Goal: Task Accomplishment & Management: Use online tool/utility

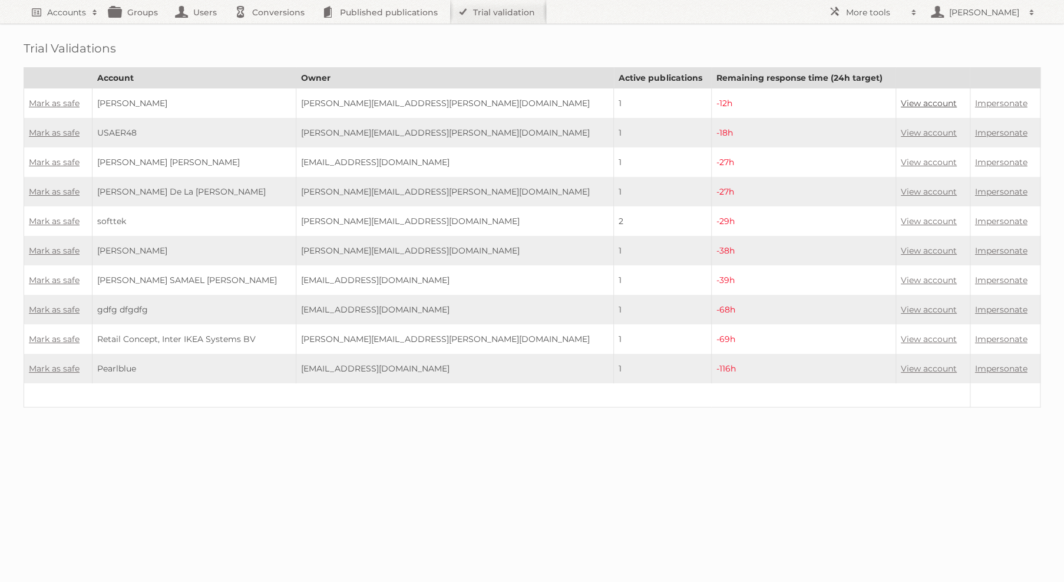
click at [901, 98] on link "View account" at bounding box center [929, 103] width 56 height 11
click at [68, 104] on link "Mark as safe" at bounding box center [54, 103] width 51 height 11
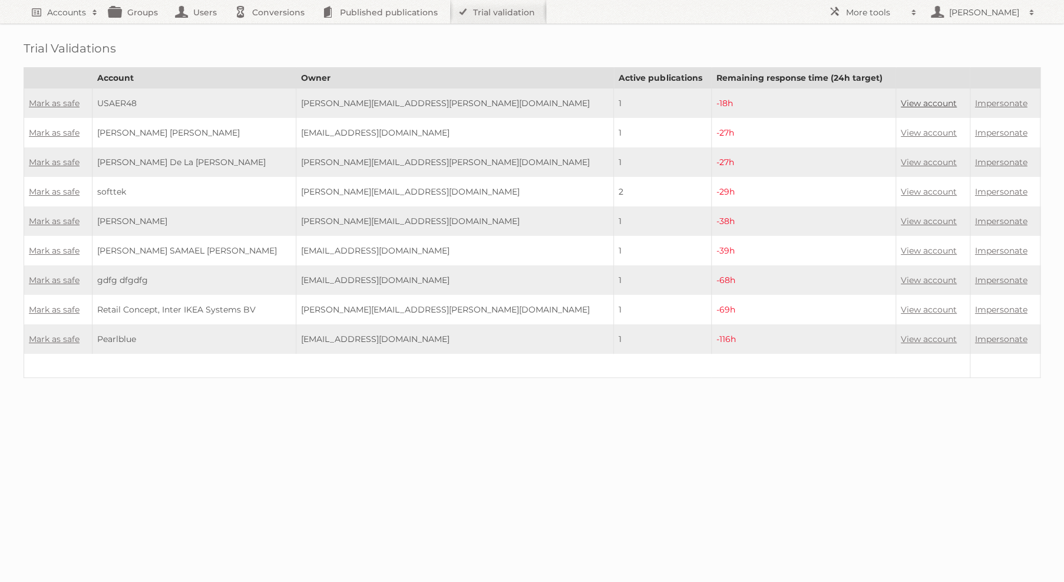
click at [903, 101] on link "View account" at bounding box center [929, 103] width 56 height 11
click at [34, 104] on link "Mark as safe" at bounding box center [54, 103] width 51 height 11
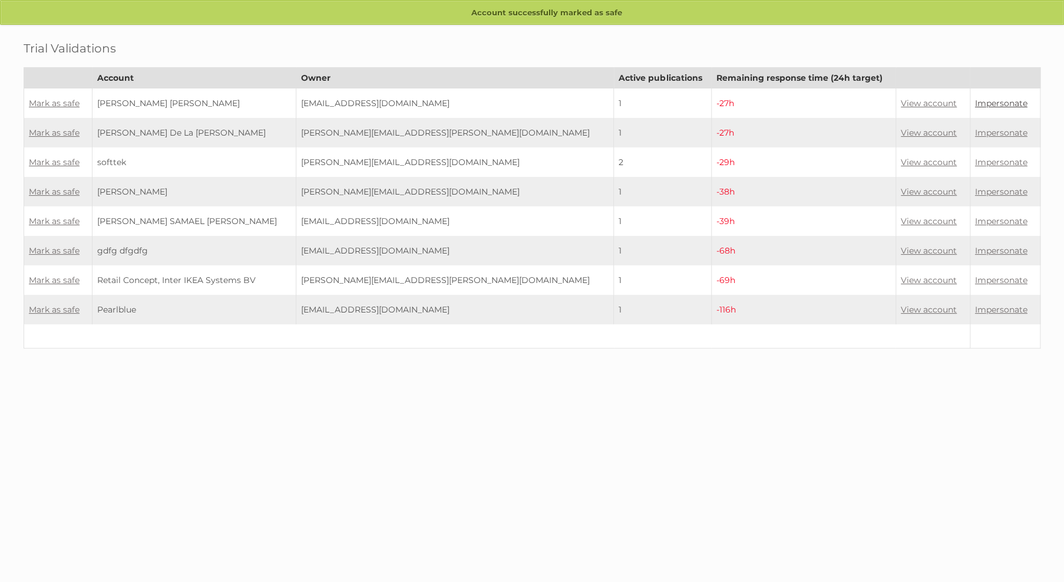
click at [981, 101] on link "Impersonate" at bounding box center [1001, 103] width 52 height 11
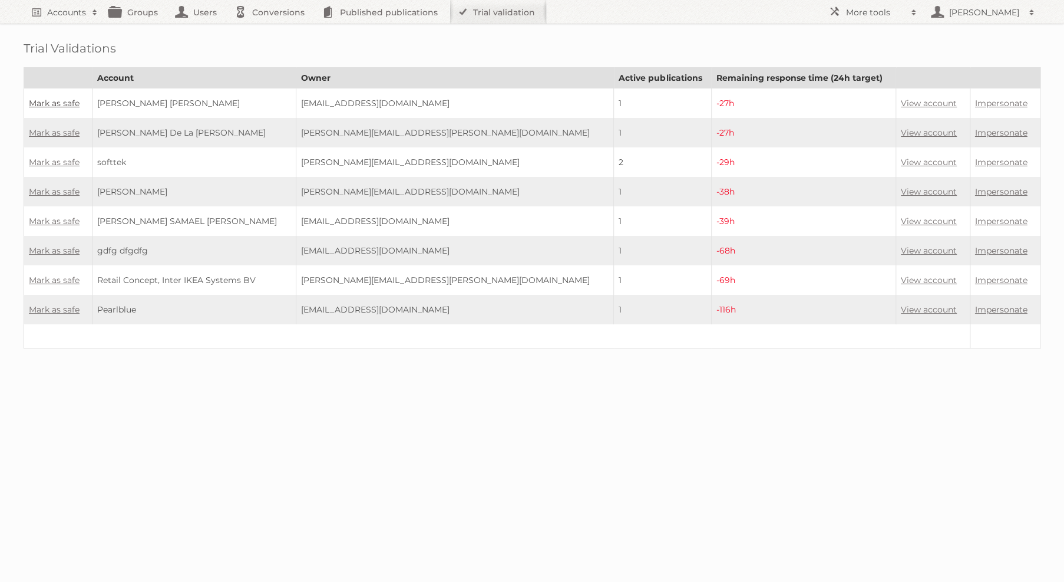
click at [75, 100] on link "Mark as safe" at bounding box center [54, 103] width 51 height 11
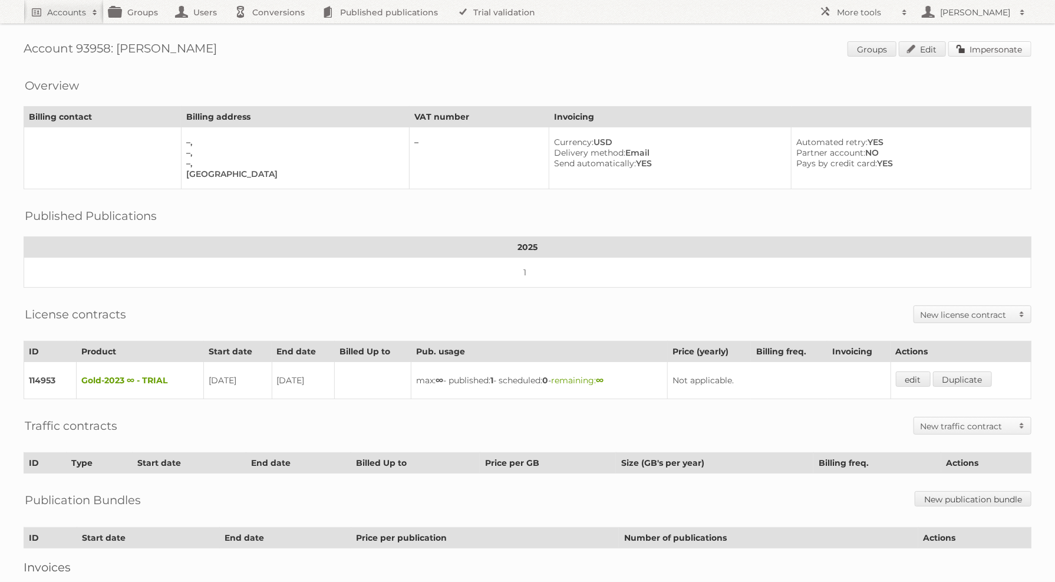
click at [982, 53] on link "Impersonate" at bounding box center [989, 48] width 83 height 15
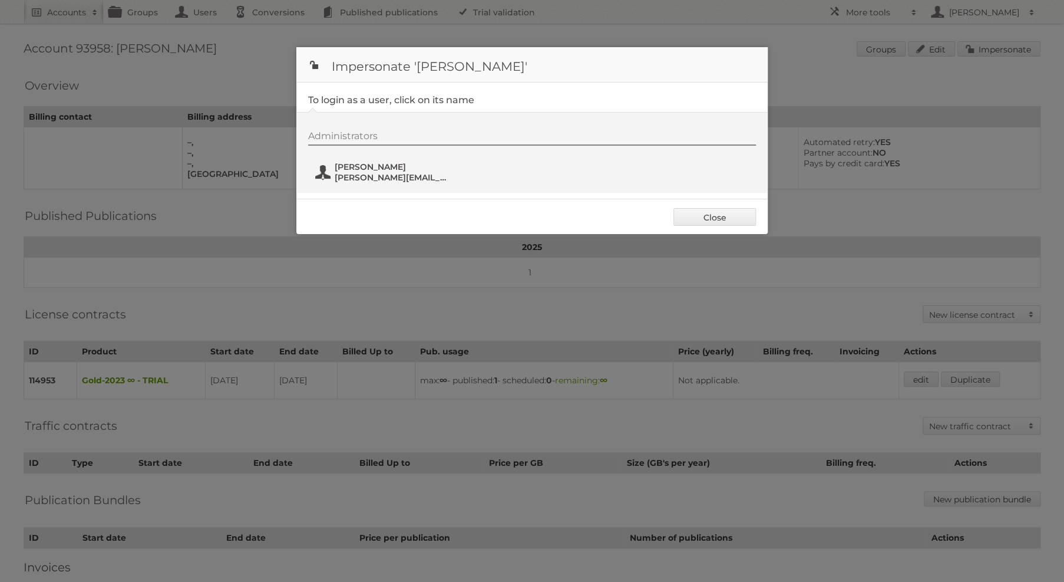
click at [398, 164] on span "REGINA ARANDA ROJAS" at bounding box center [392, 166] width 114 height 11
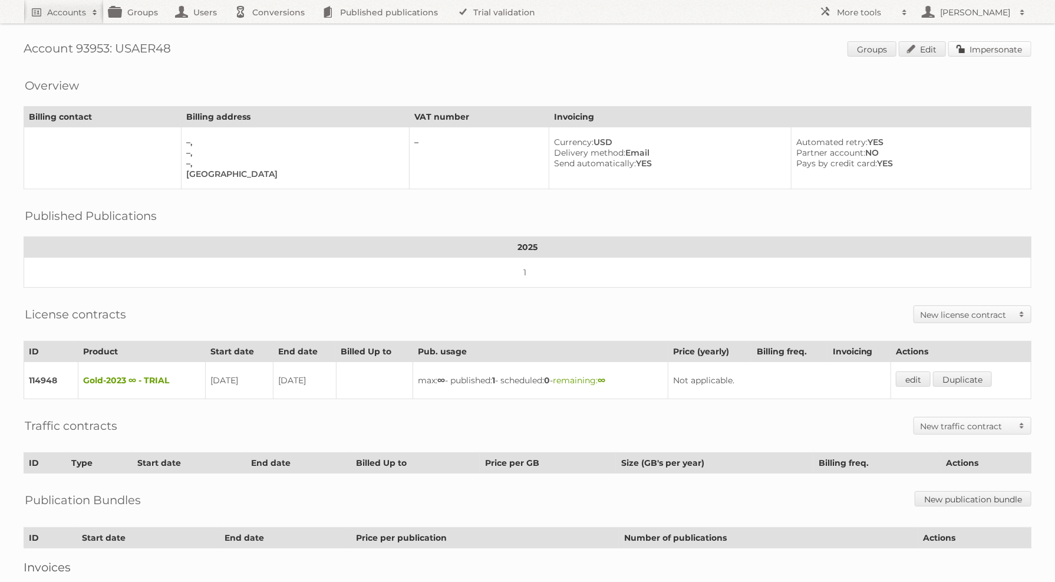
click at [979, 49] on link "Impersonate" at bounding box center [989, 48] width 83 height 15
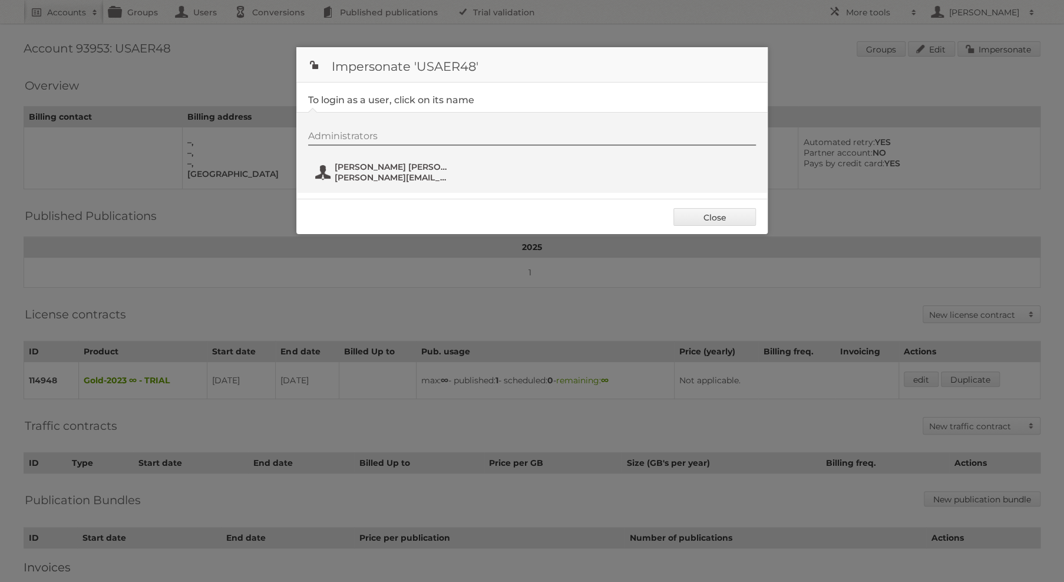
click at [384, 170] on span "David Alberto Valencia Hernández" at bounding box center [392, 166] width 114 height 11
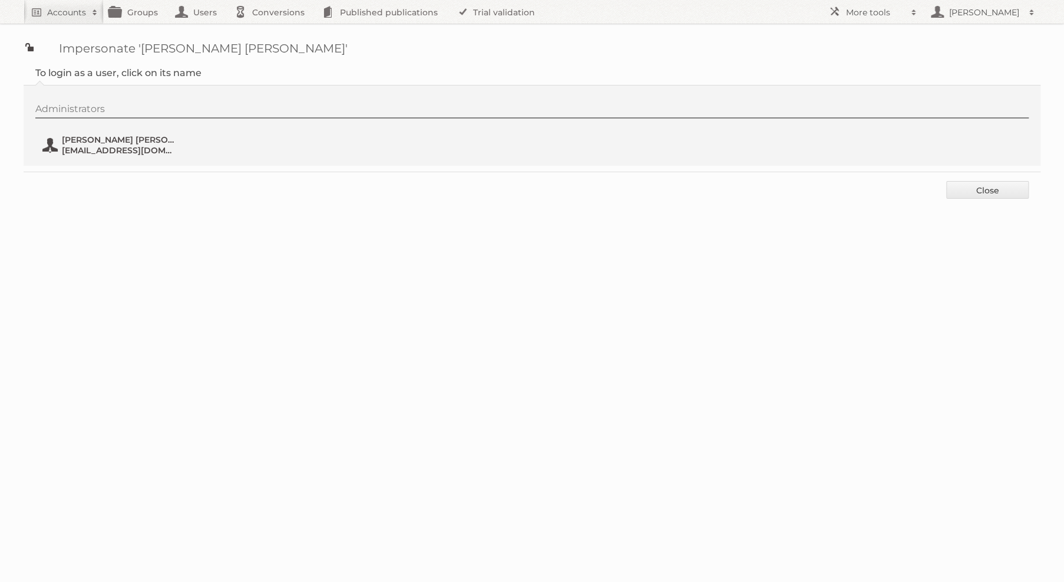
click at [77, 138] on span "MARIA GUADALUPE CAMPOS REYES" at bounding box center [119, 139] width 114 height 11
type button "102642"
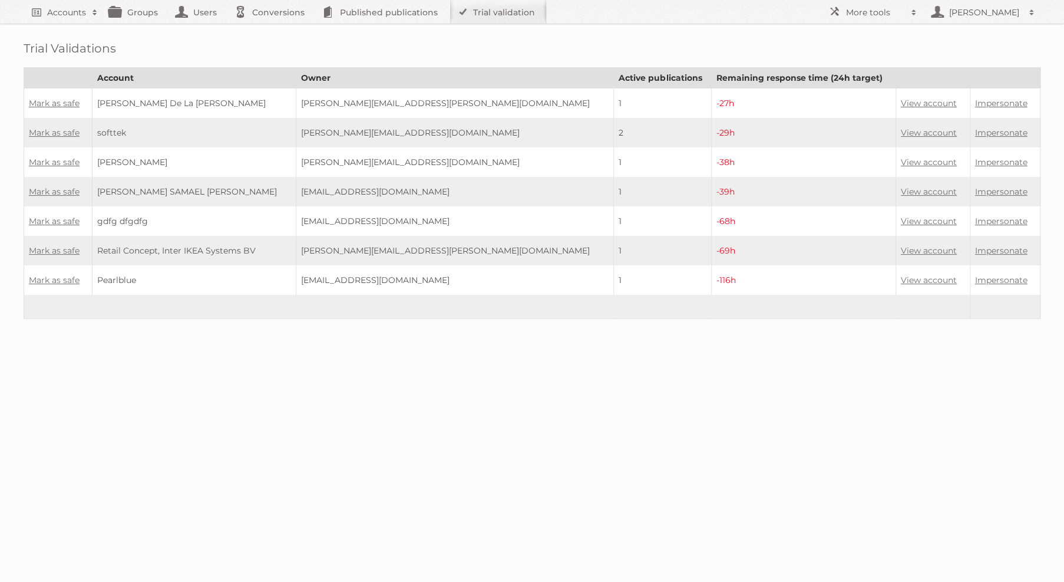
click at [900, 94] on td "View account" at bounding box center [933, 103] width 74 height 30
click at [901, 104] on link "View account" at bounding box center [929, 103] width 56 height 11
click at [63, 104] on link "Mark as safe" at bounding box center [54, 103] width 51 height 11
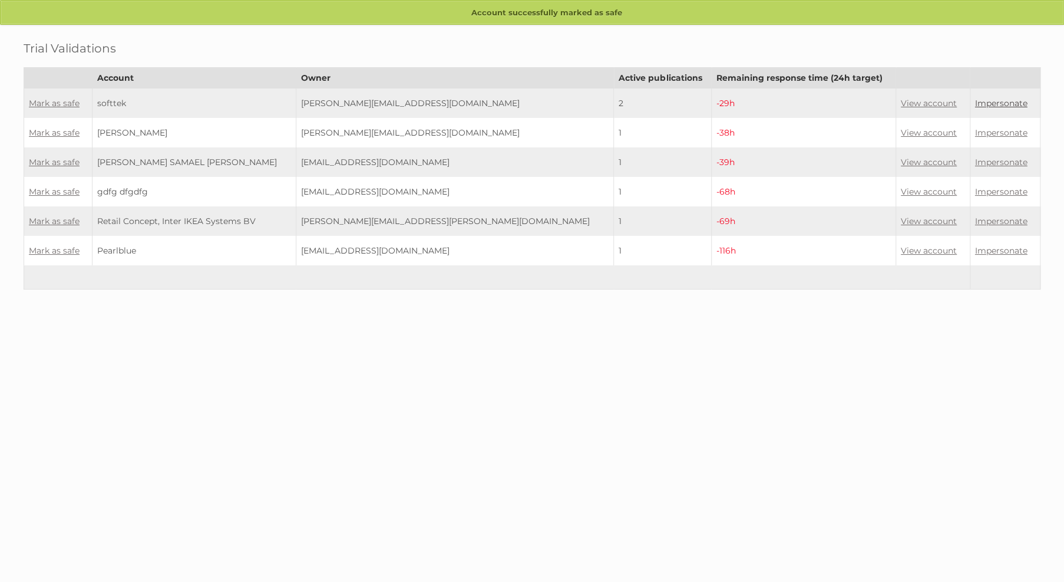
click at [975, 104] on link "Impersonate" at bounding box center [1001, 103] width 52 height 11
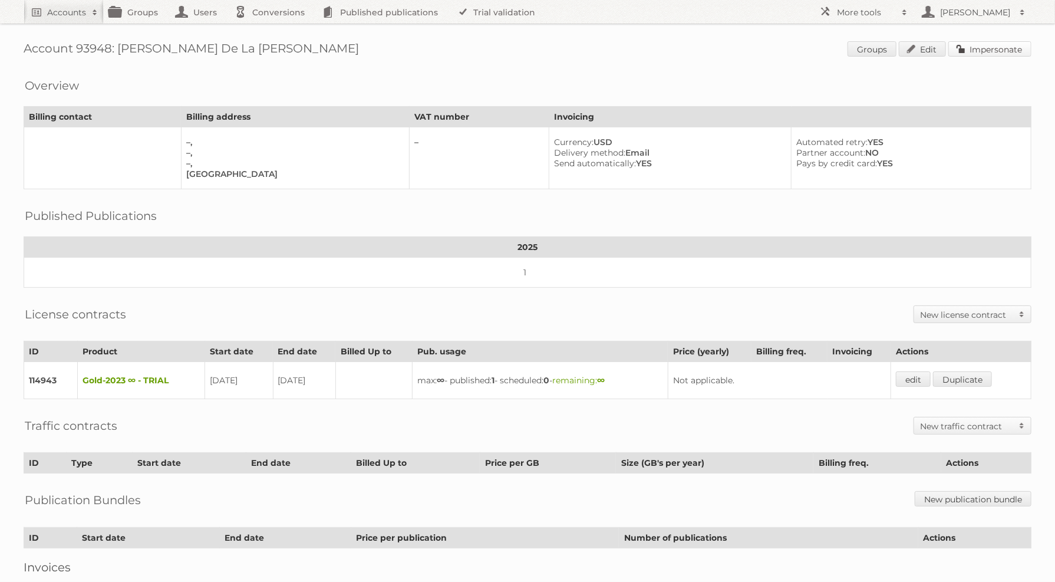
click at [993, 42] on link "Impersonate" at bounding box center [989, 48] width 83 height 15
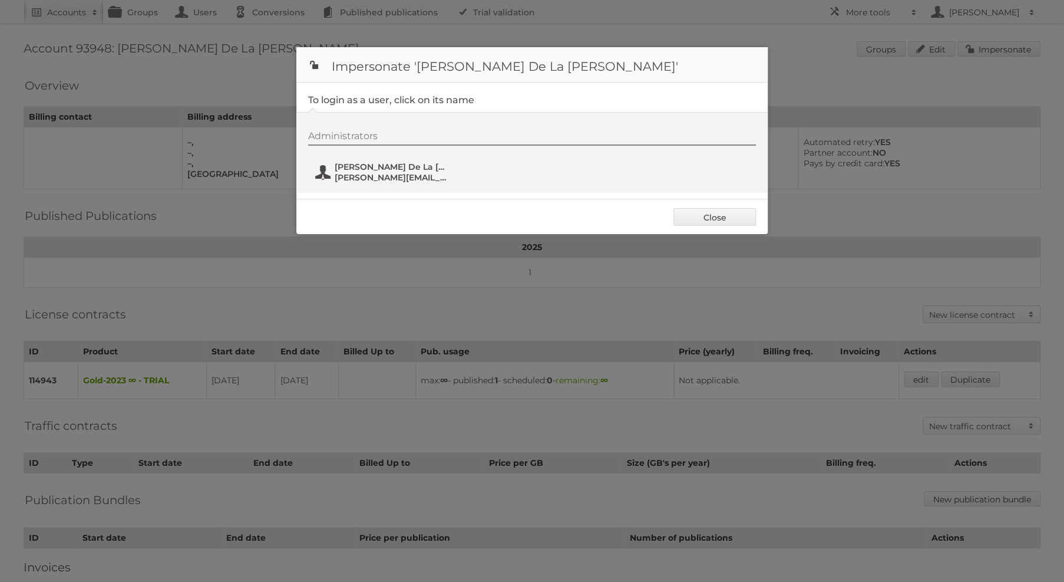
click at [403, 169] on span "Catherine De La Cruz Perez" at bounding box center [392, 166] width 114 height 11
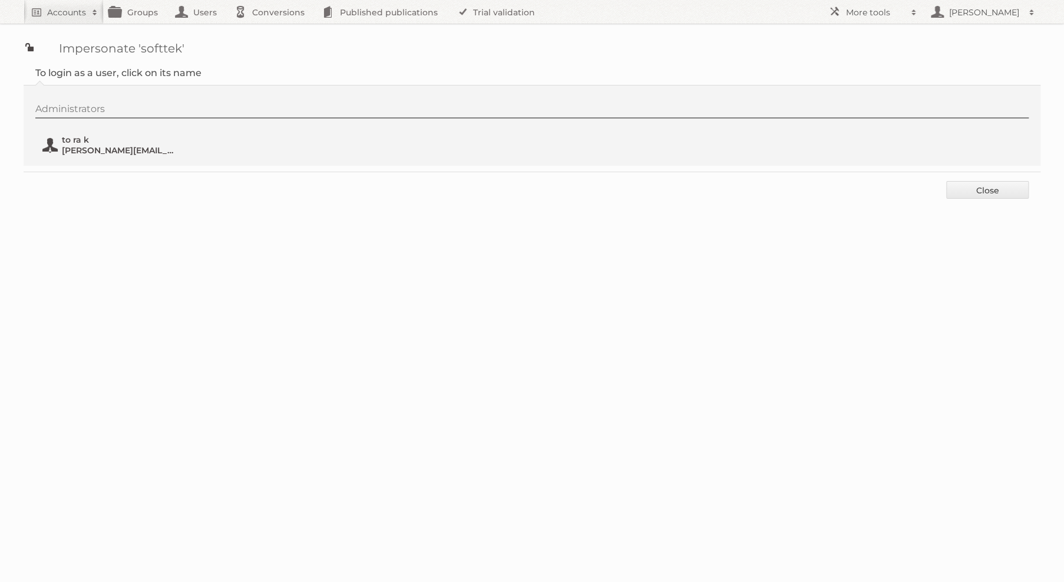
click at [88, 148] on span "[PERSON_NAME][EMAIL_ADDRESS][DOMAIN_NAME]" at bounding box center [119, 150] width 114 height 11
type button "102638"
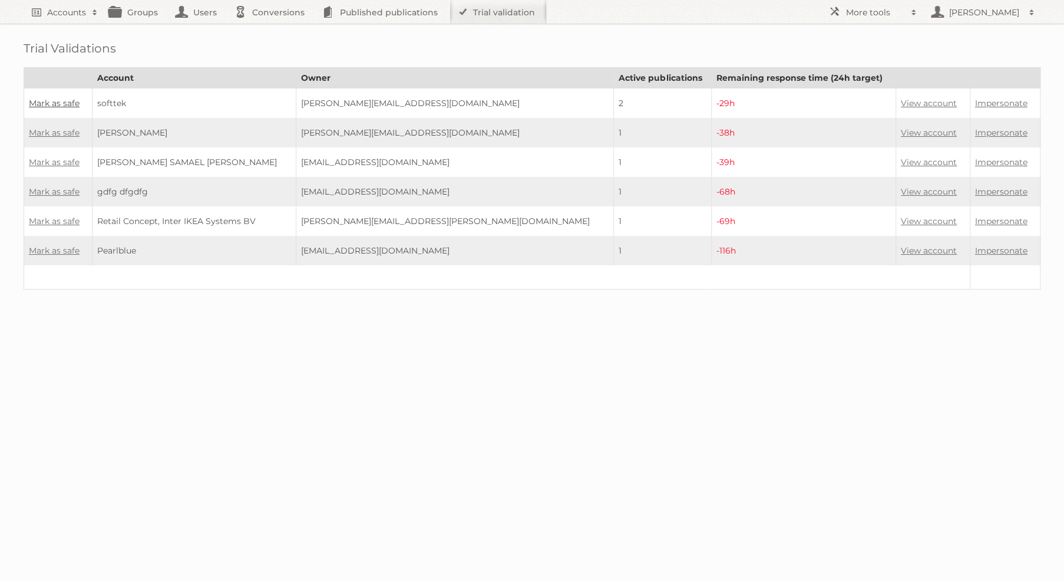
click at [65, 102] on link "Mark as safe" at bounding box center [54, 103] width 51 height 11
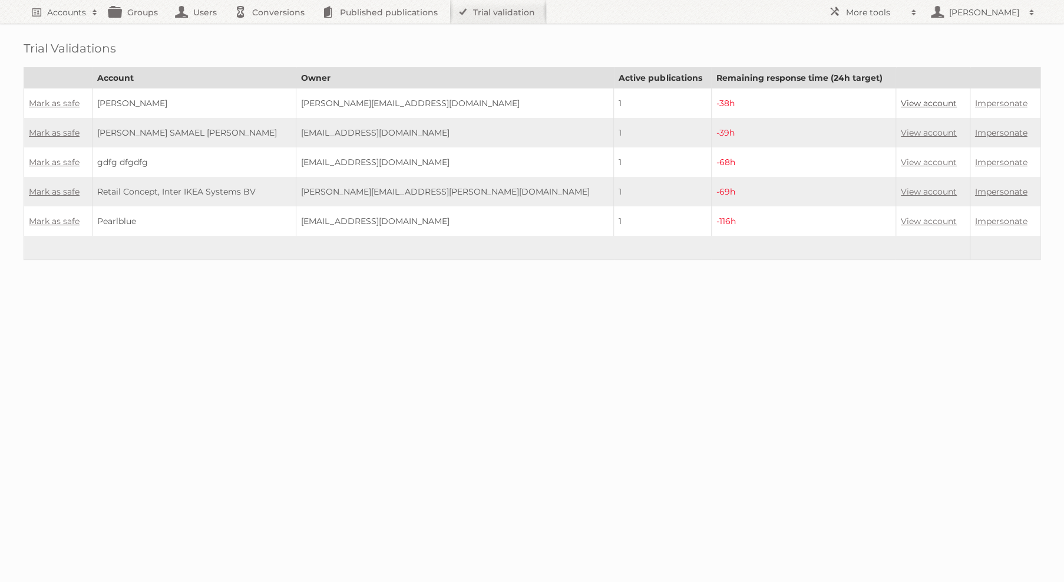
click at [901, 103] on link "View account" at bounding box center [929, 103] width 56 height 11
click at [55, 101] on link "Mark as safe" at bounding box center [54, 103] width 51 height 11
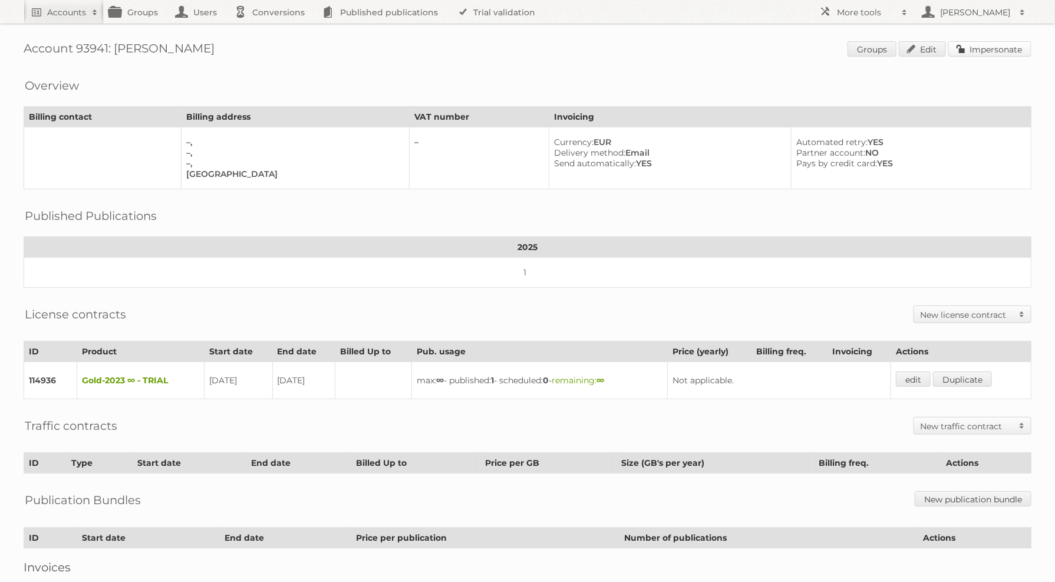
click at [988, 48] on link "Impersonate" at bounding box center [989, 48] width 83 height 15
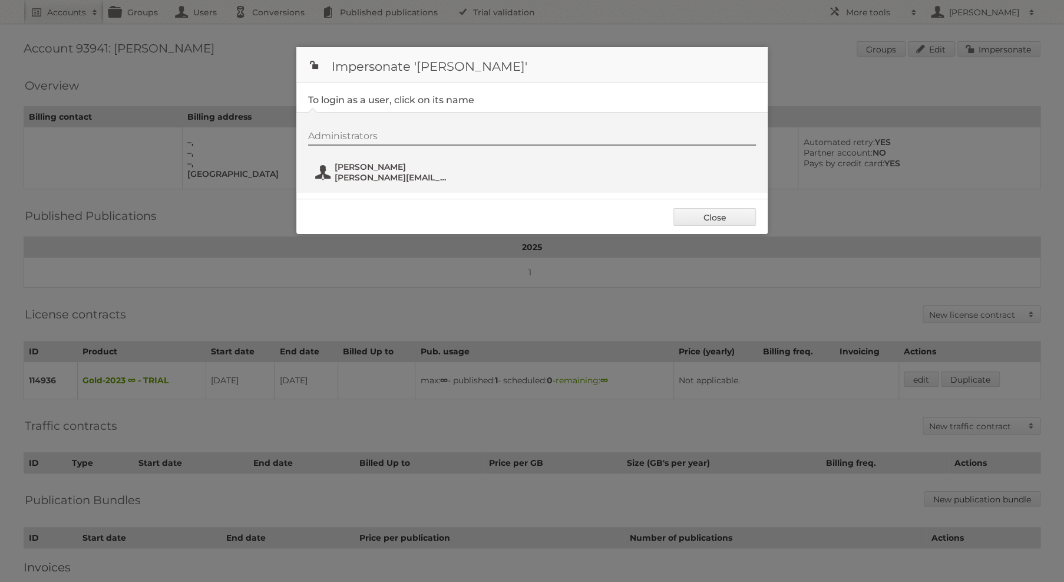
click at [404, 172] on span "[PERSON_NAME][EMAIL_ADDRESS][DOMAIN_NAME]" at bounding box center [392, 177] width 114 height 11
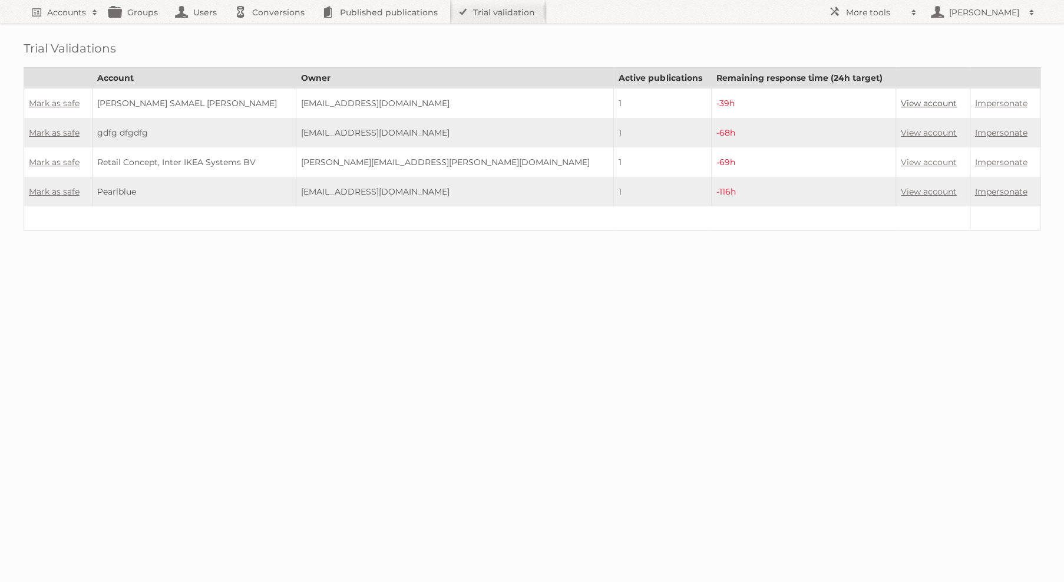
click at [901, 101] on link "View account" at bounding box center [929, 103] width 56 height 11
click at [62, 106] on link "Mark as safe" at bounding box center [54, 103] width 51 height 11
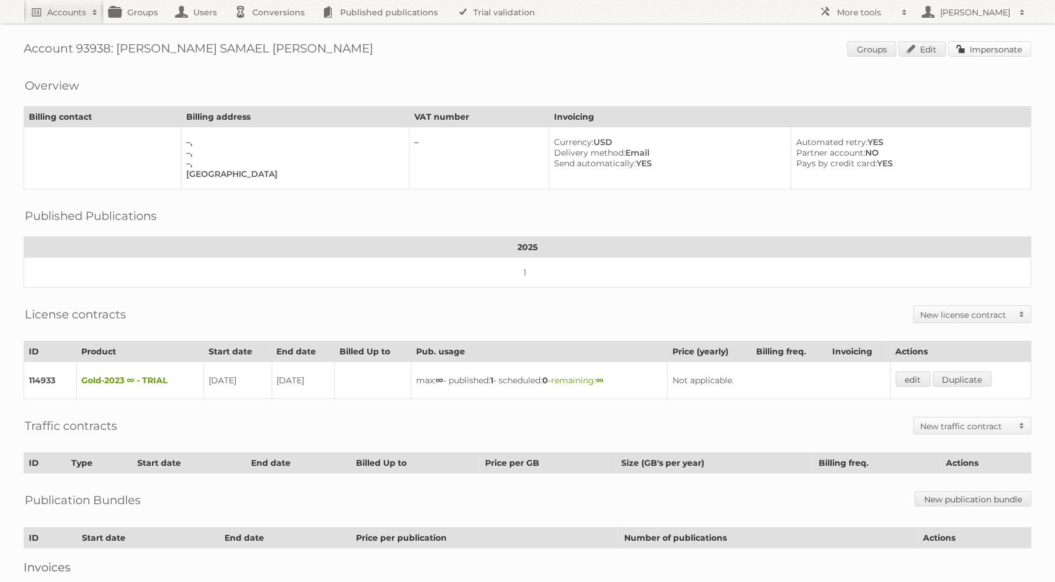
click at [981, 46] on link "Impersonate" at bounding box center [989, 48] width 83 height 15
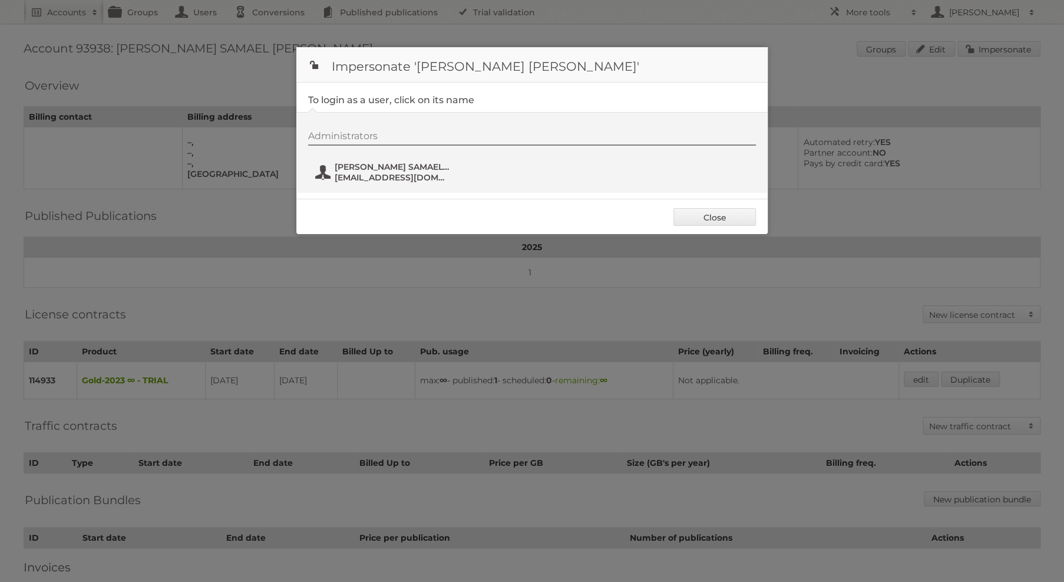
click at [432, 169] on span "JOSELUIS SAMAEL LOPEZ RODRIGUEZ" at bounding box center [392, 166] width 114 height 11
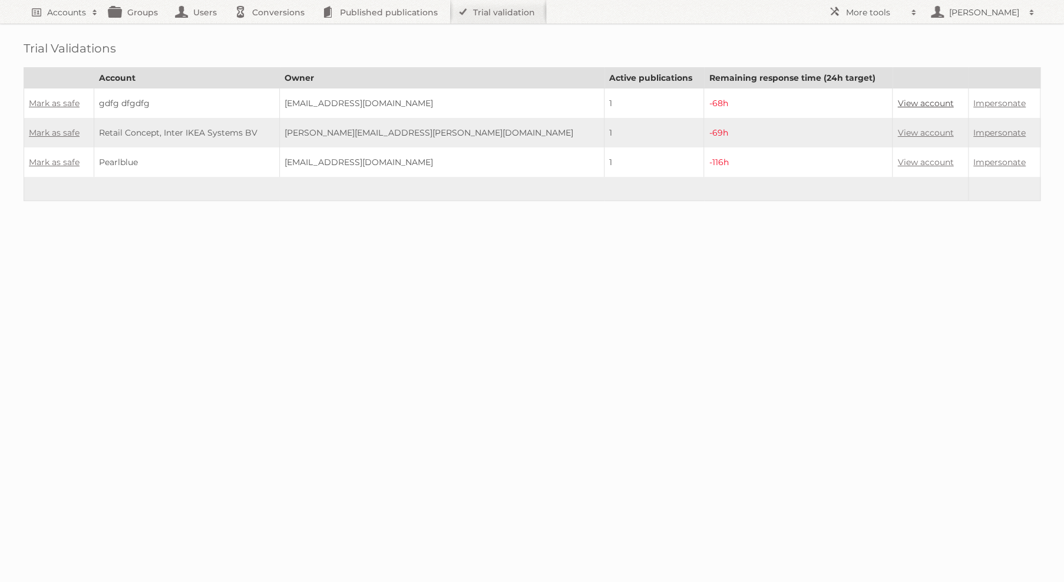
click at [897, 98] on link "View account" at bounding box center [925, 103] width 56 height 11
click at [51, 104] on link "Mark as safe" at bounding box center [54, 103] width 51 height 11
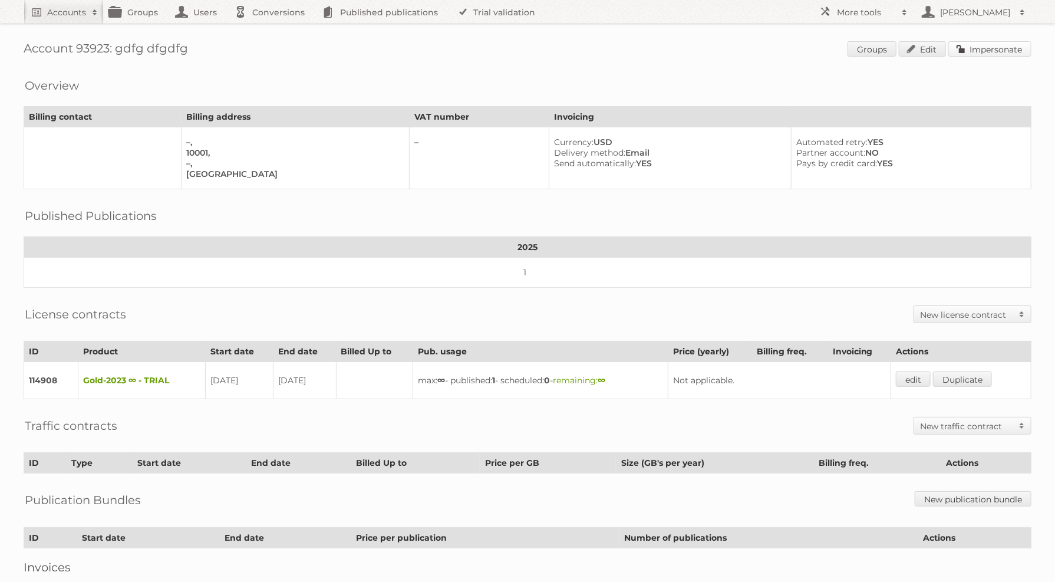
click at [993, 54] on link "Impersonate" at bounding box center [989, 48] width 83 height 15
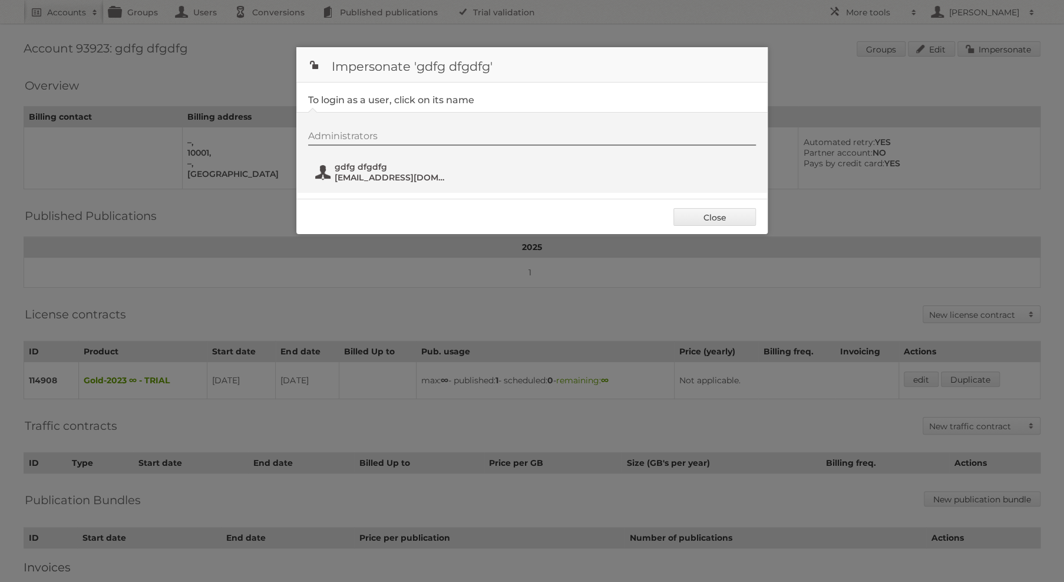
click at [397, 163] on span "gdfg dfgdfg" at bounding box center [392, 166] width 114 height 11
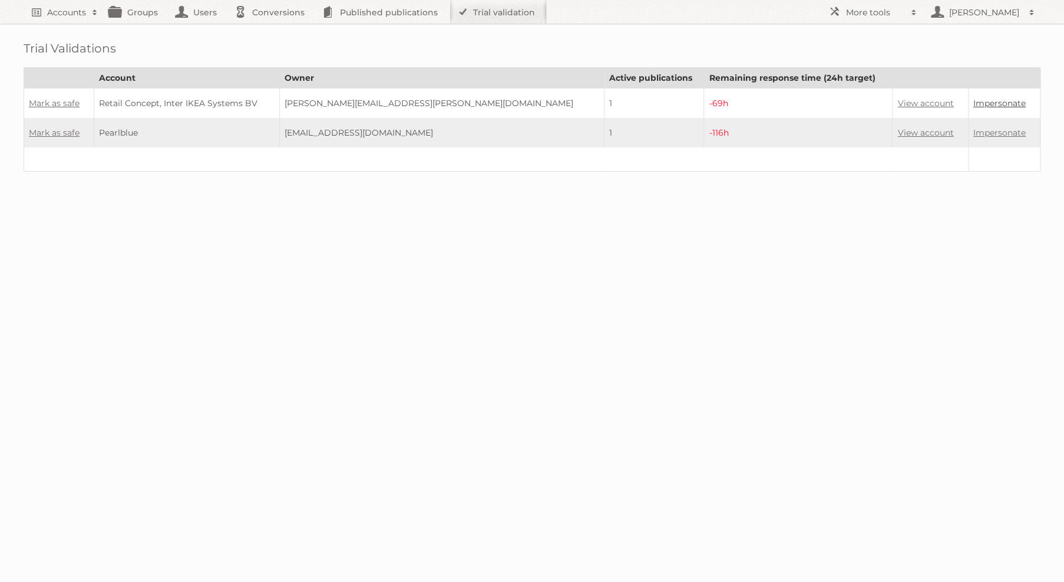
click at [979, 100] on link "Impersonate" at bounding box center [999, 103] width 52 height 11
click at [68, 98] on link "Mark as safe" at bounding box center [54, 103] width 51 height 11
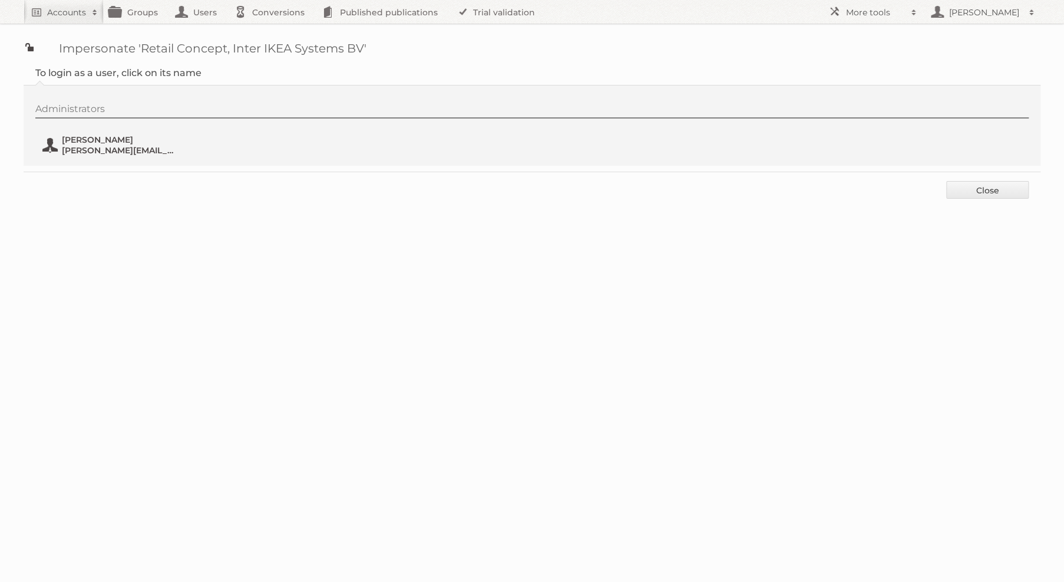
click at [88, 137] on span "[PERSON_NAME]" at bounding box center [119, 139] width 114 height 11
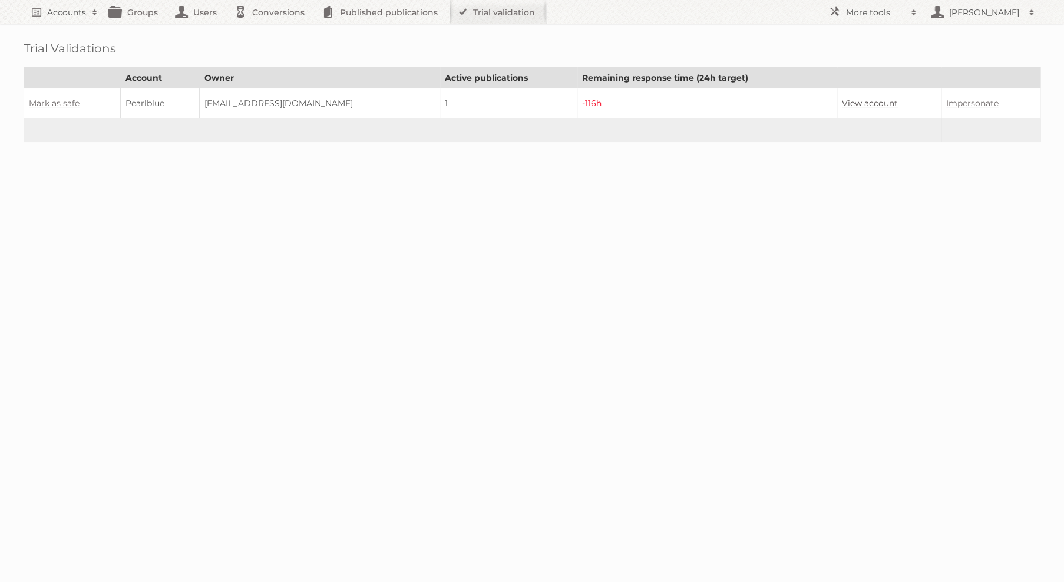
click at [864, 100] on link "View account" at bounding box center [870, 103] width 56 height 11
click at [56, 107] on td "Mark as safe" at bounding box center [72, 103] width 97 height 30
click at [57, 104] on link "Mark as safe" at bounding box center [54, 103] width 51 height 11
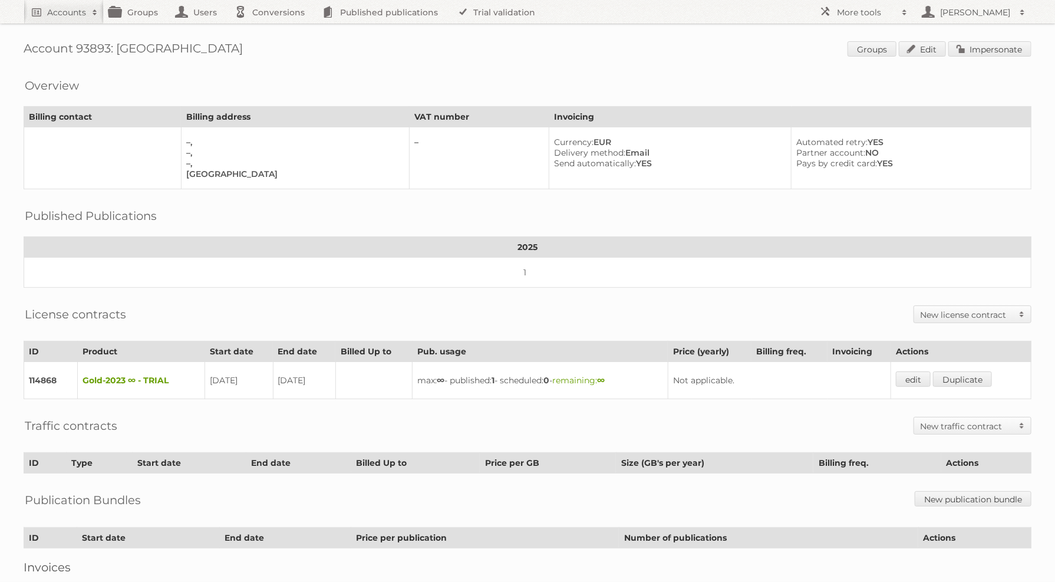
click at [995, 38] on div "Account 93893: [GEOGRAPHIC_DATA] Groups Edit Impersonate Overview Billing conta…" at bounding box center [527, 322] width 1055 height 645
click at [1018, 45] on link "Impersonate" at bounding box center [989, 48] width 83 height 15
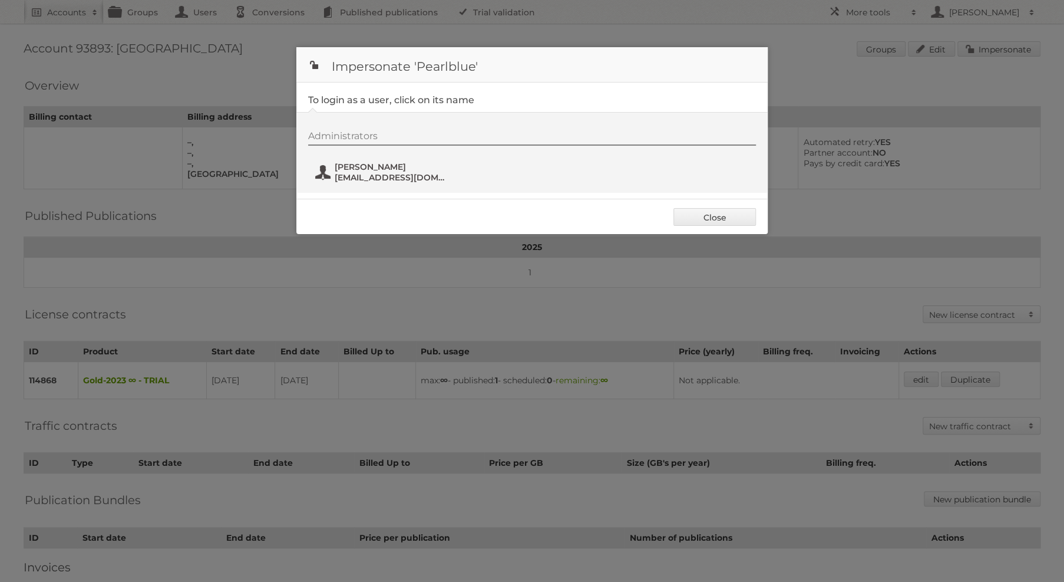
click at [365, 161] on button "[PERSON_NAME] [PERSON_NAME][EMAIL_ADDRESS][DOMAIN_NAME]" at bounding box center [383, 172] width 138 height 24
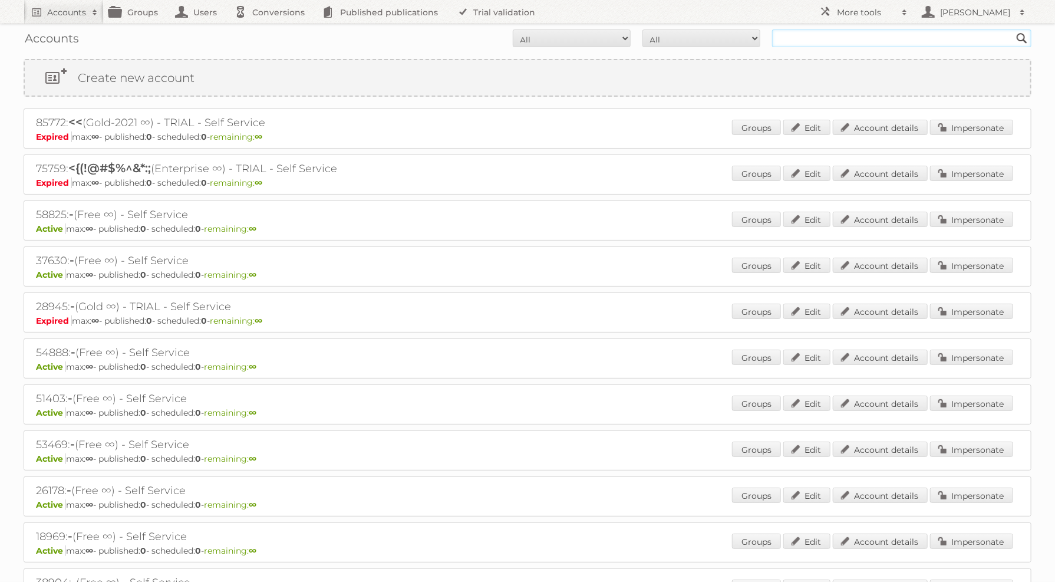
click at [787, 31] on input "text" at bounding box center [901, 38] width 259 height 18
type input "ktgy"
click at [1013, 29] on input "Search" at bounding box center [1022, 38] width 18 height 18
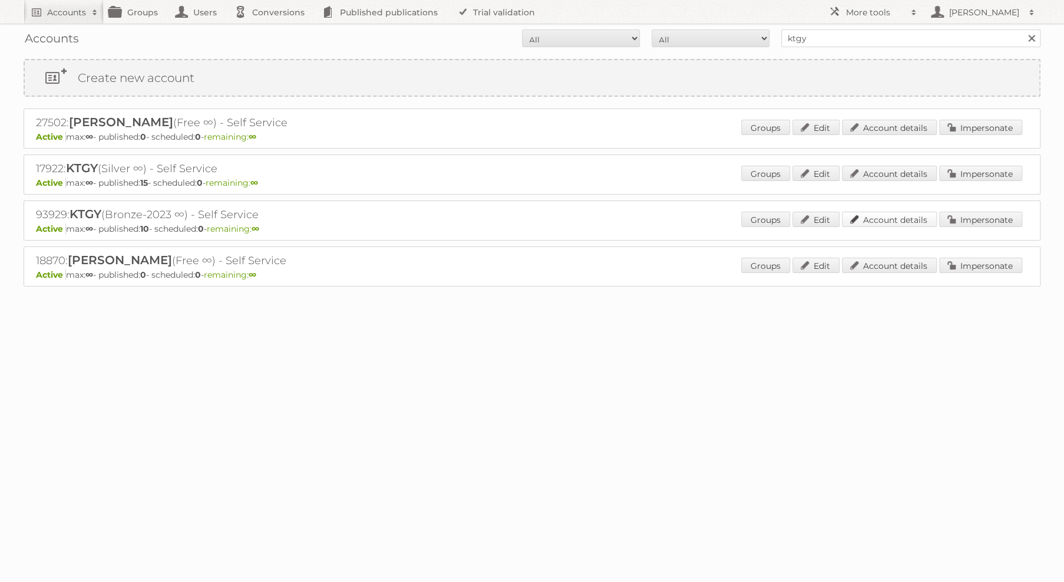
click at [916, 213] on link "Account details" at bounding box center [889, 219] width 95 height 15
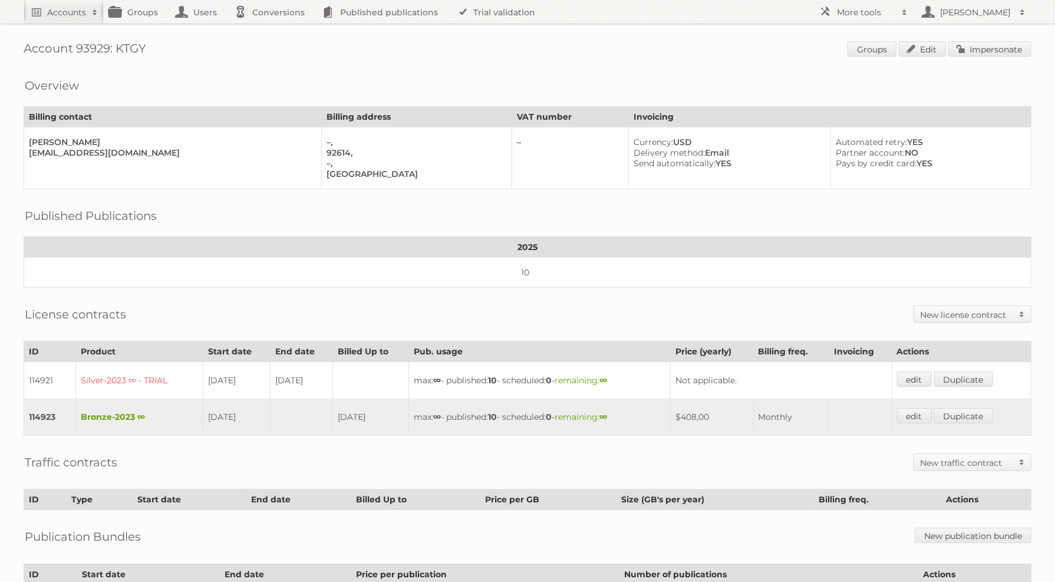
click at [97, 44] on h1 "Account 93929: KTGY Groups Edit Impersonate" at bounding box center [528, 50] width 1008 height 18
copy h1 "93929"
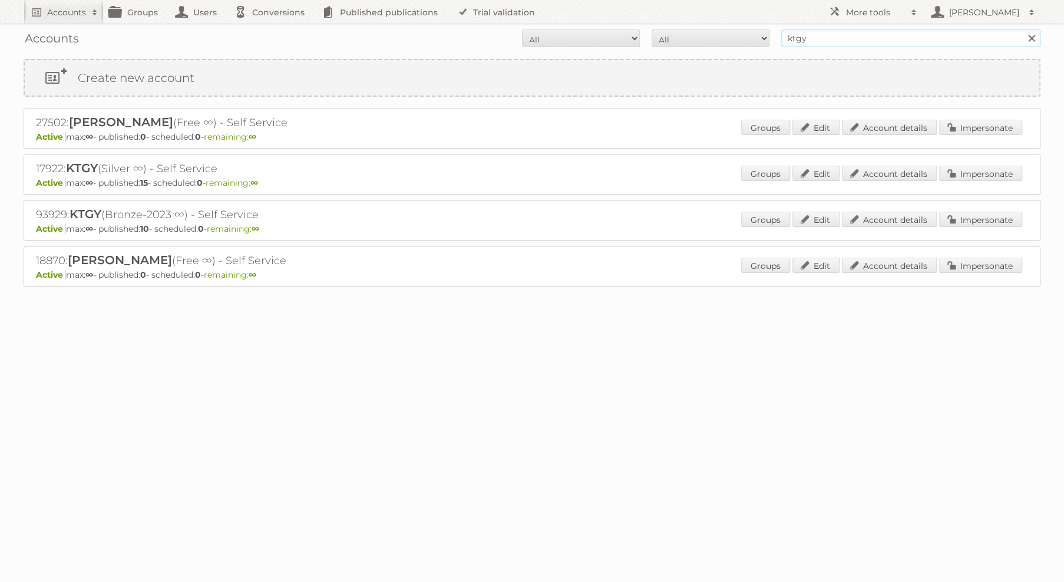
click at [886, 42] on input "ktgy" at bounding box center [910, 38] width 259 height 18
type input "speelgoed"
